Goal: Task Accomplishment & Management: Manage account settings

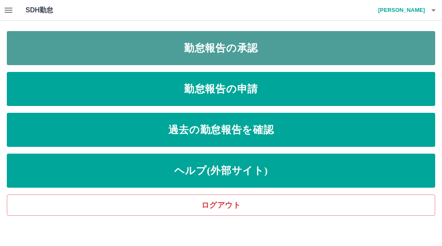
click at [215, 48] on link "勤怠報告の承認" at bounding box center [221, 48] width 428 height 34
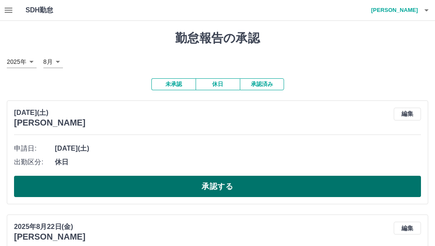
click at [221, 182] on button "承認する" at bounding box center [217, 186] width 407 height 21
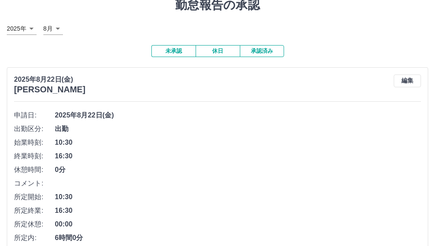
scroll to position [170, 0]
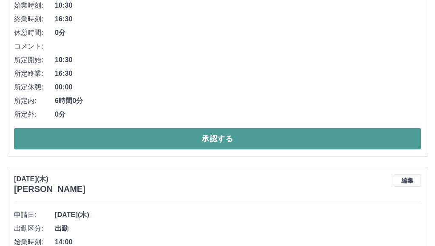
click at [221, 139] on button "承認する" at bounding box center [217, 138] width 407 height 21
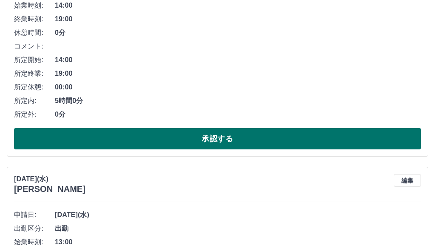
click at [222, 140] on button "承認する" at bounding box center [217, 138] width 407 height 21
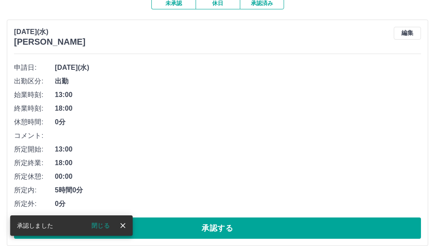
scroll to position [92, 0]
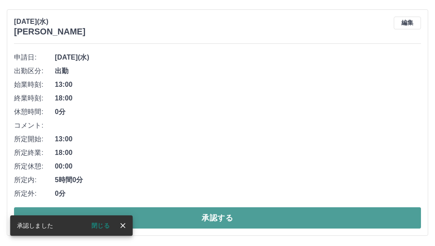
click at [224, 215] on button "承認する" at bounding box center [217, 217] width 407 height 21
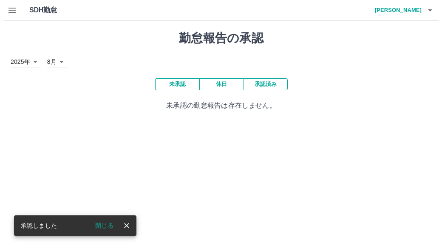
scroll to position [0, 0]
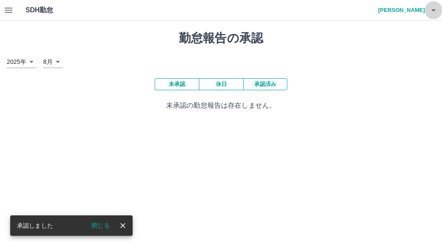
click at [435, 10] on icon "button" at bounding box center [433, 10] width 4 height 2
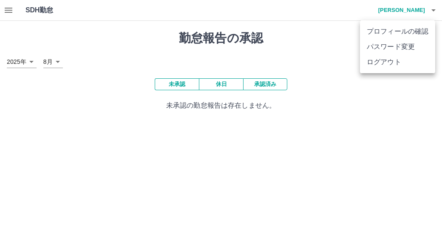
click at [387, 63] on li "ログアウト" at bounding box center [397, 61] width 75 height 15
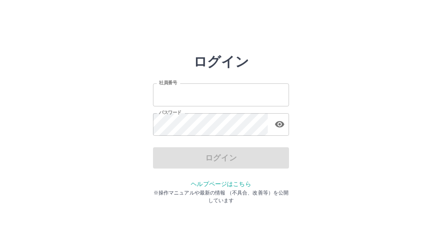
type input "*******"
click at [312, 145] on div "ログイン 社員番号 ******* 社員番号 パスワード パスワード ログイン ヘルプページはこちら ※操作マニュアルや最新の情報 （不具合、改善等）を公開し…" at bounding box center [221, 122] width 442 height 136
